Goal: Check status

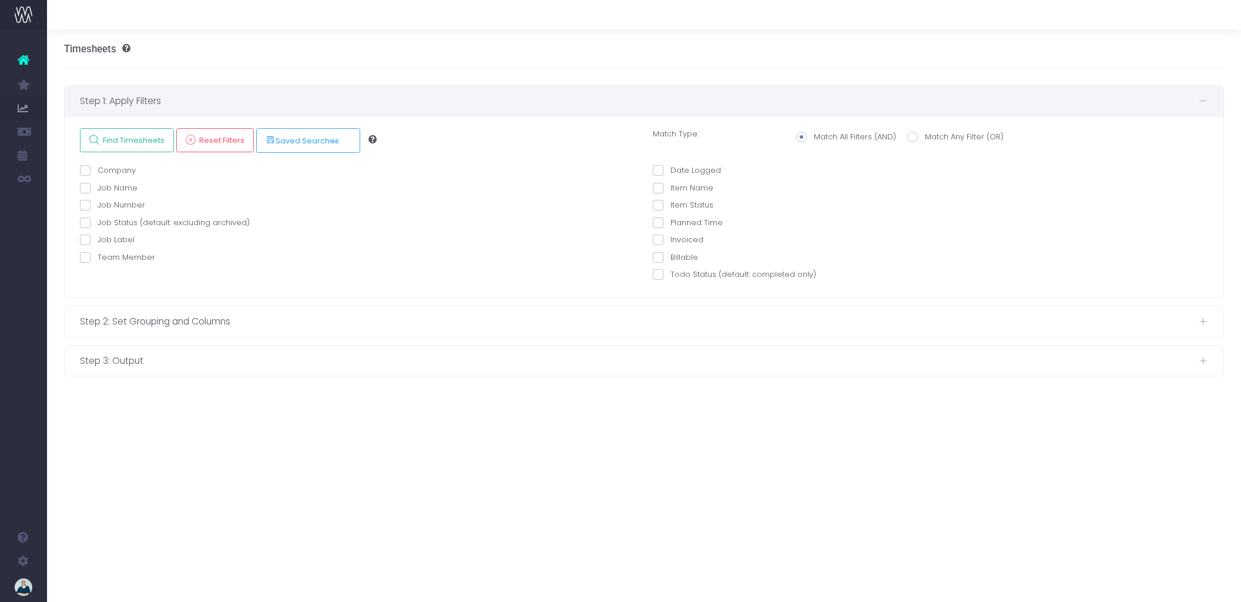
click at [24, 63] on icon at bounding box center [24, 59] width 12 height 15
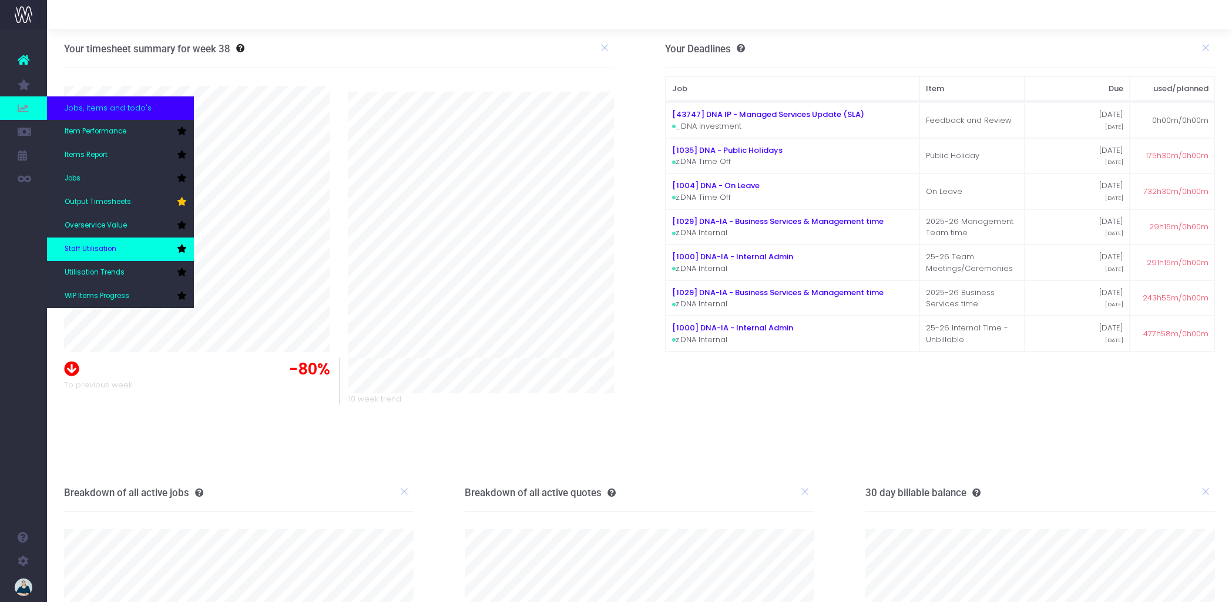
click at [125, 249] on link "Staff Utilisation" at bounding box center [120, 249] width 147 height 24
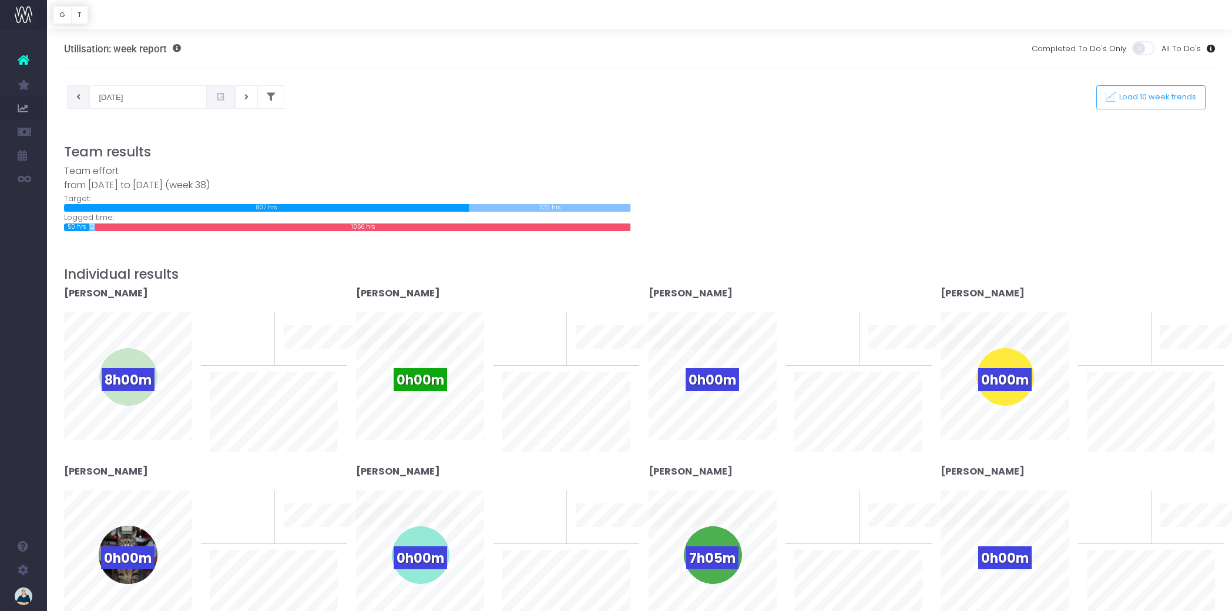
click at [84, 96] on button at bounding box center [78, 97] width 23 height 24
type input "[DATE]"
